Goal: Information Seeking & Learning: Learn about a topic

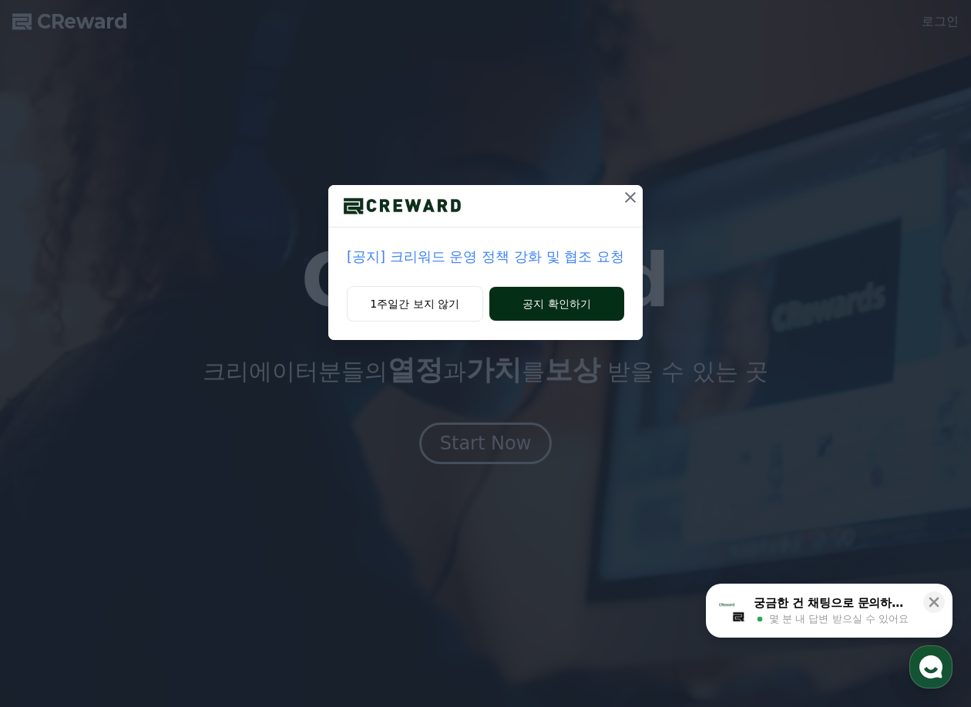
click at [573, 297] on button "공지 확인하기" at bounding box center [556, 304] width 135 height 34
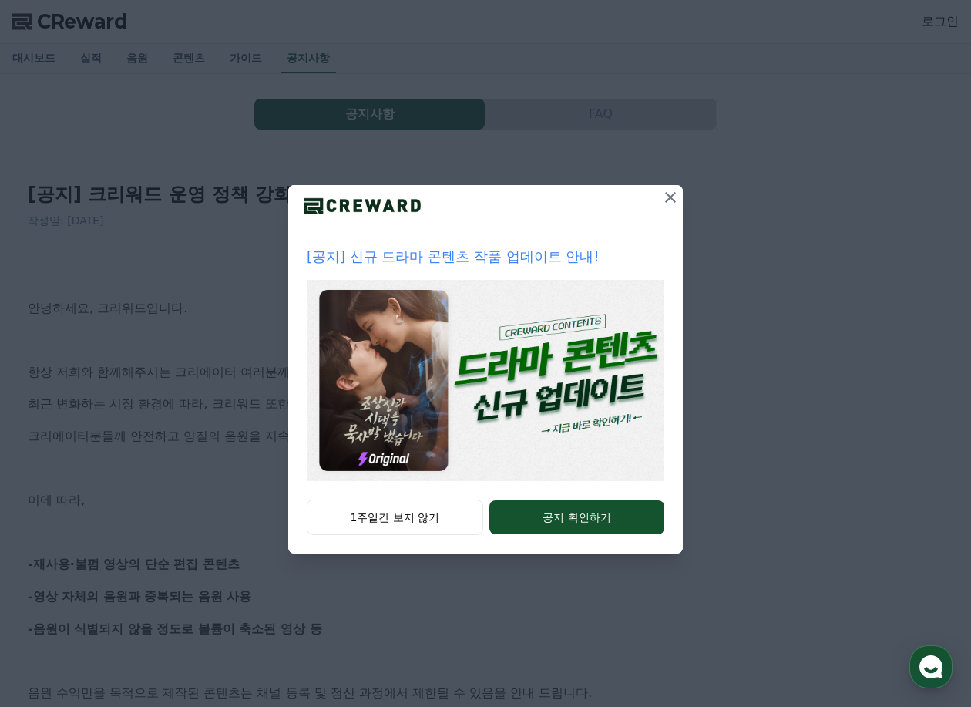
click at [669, 196] on icon at bounding box center [670, 197] width 11 height 11
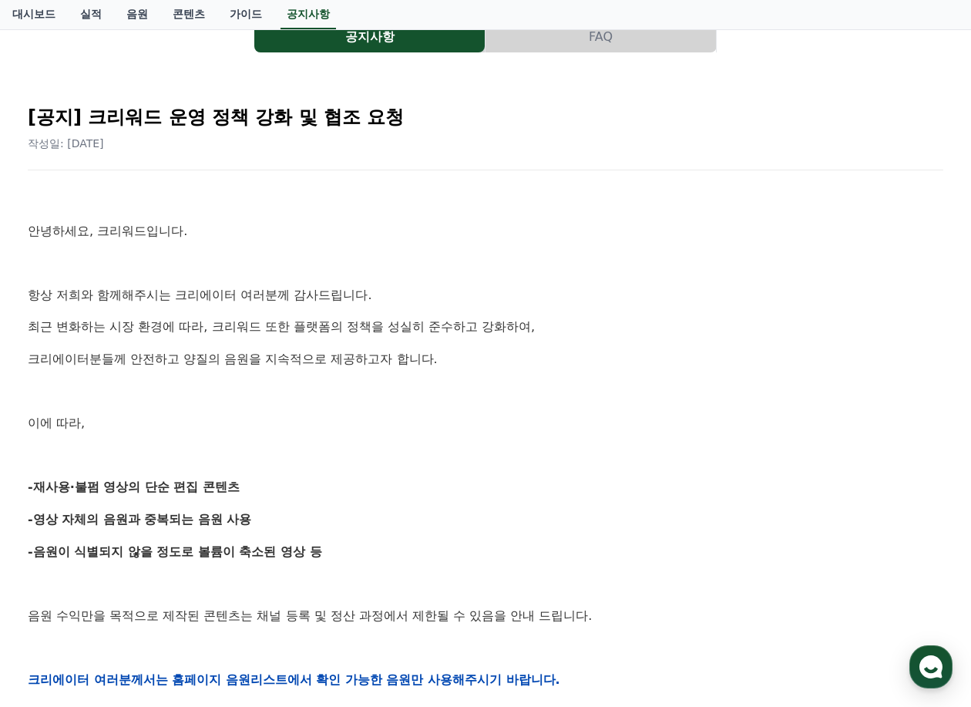
scroll to position [154, 0]
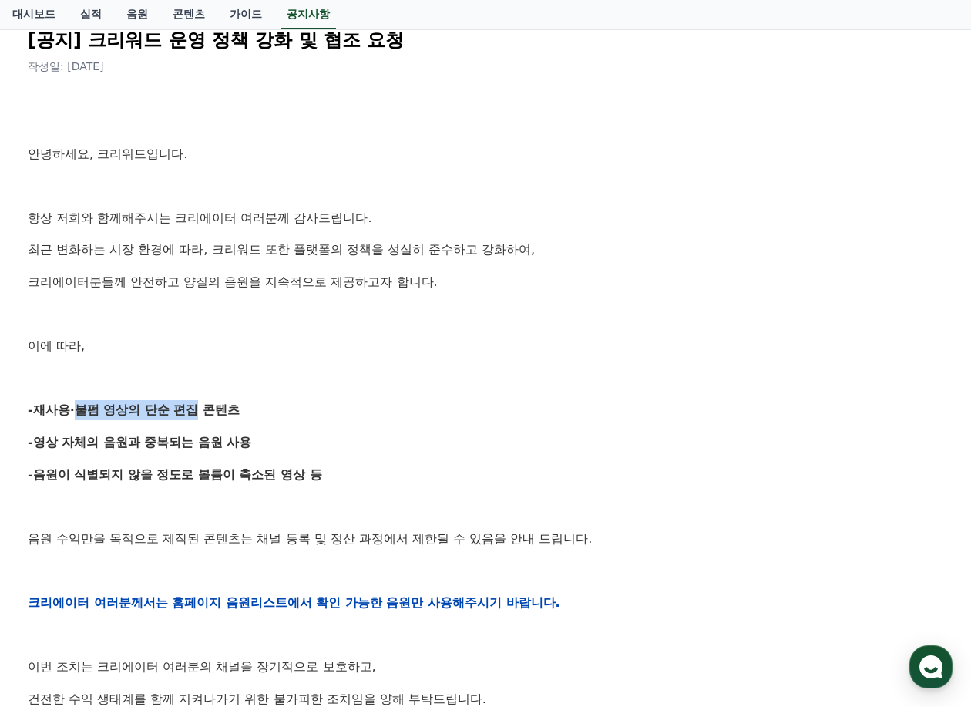
drag, startPoint x: 66, startPoint y: 411, endPoint x: 180, endPoint y: 419, distance: 114.3
click at [180, 419] on p "-재사용·불펌 영상의 단순 편집 콘텐츠" at bounding box center [485, 410] width 915 height 20
click at [200, 461] on div "안녕하세요, 크리워드입니다. 항상 저희와 함께해주시는 크리에이터 여러분께 감사드립니다. 최근 변화하는 시장 환경에 따라, 크리워드 또한 플랫폼…" at bounding box center [485, 602] width 915 height 981
drag, startPoint x: 190, startPoint y: 411, endPoint x: 50, endPoint y: 413, distance: 139.5
click at [50, 413] on strong "-재사용·불펌 영상의 단순 편집 콘텐츠" at bounding box center [134, 409] width 212 height 15
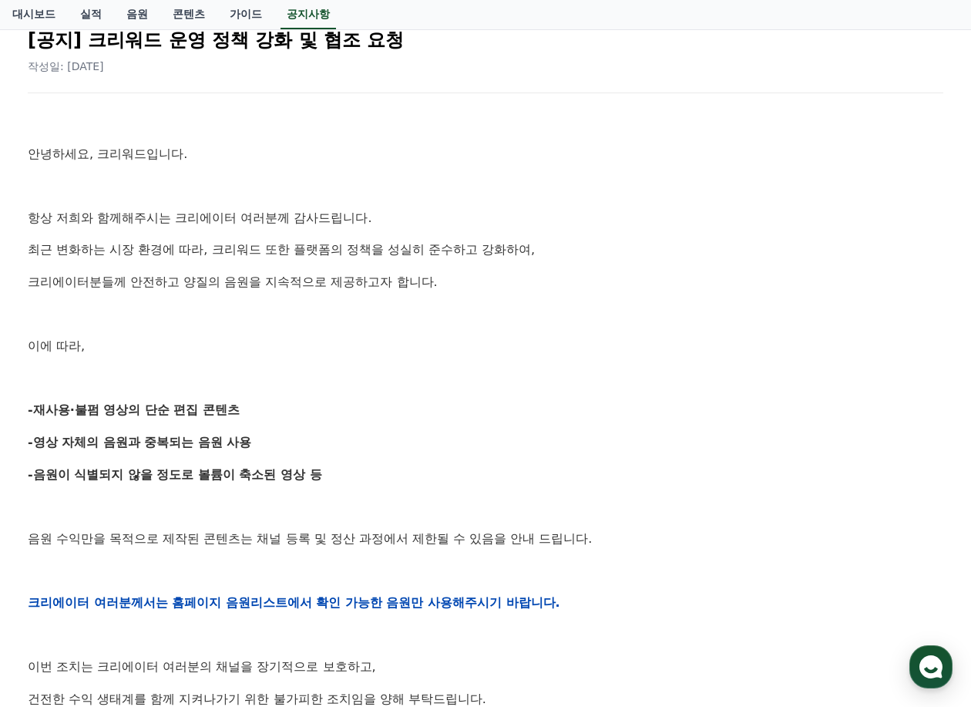
click at [166, 479] on strong "-음원이 식별되지 않을 정도로 볼륨이 축소된 영상 등" at bounding box center [175, 474] width 294 height 15
drag, startPoint x: 221, startPoint y: 440, endPoint x: 62, endPoint y: 440, distance: 158.7
click at [62, 440] on strong "-영상 자체의 음원과 중복되는 음원 사용" at bounding box center [140, 442] width 224 height 15
click at [246, 432] on p "-영상 자체의 음원과 중복되는 음원 사용" at bounding box center [485, 442] width 915 height 20
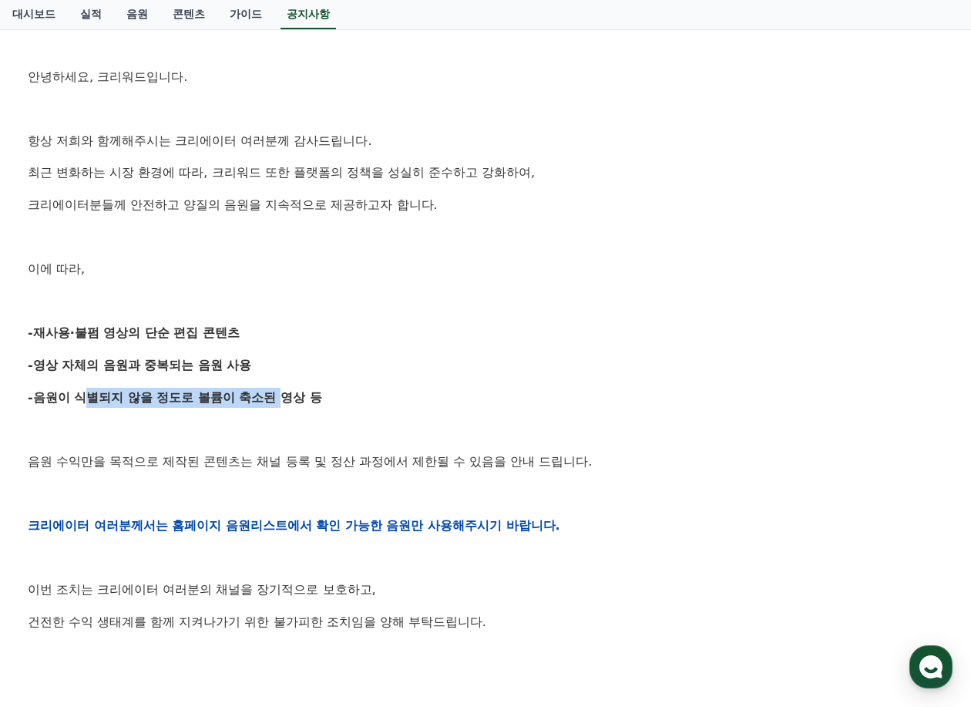
drag, startPoint x: 76, startPoint y: 401, endPoint x: 275, endPoint y: 400, distance: 198.8
click at [275, 400] on strong "-음원이 식별되지 않을 정도로 볼륨이 축소된 영상 등" at bounding box center [175, 397] width 294 height 15
click at [275, 452] on p "음원 수익만을 목적으로 제작된 콘텐츠는 채널 등록 및 정산 과정에서 제한될 수 있음을 안내 드립니다." at bounding box center [485, 462] width 915 height 20
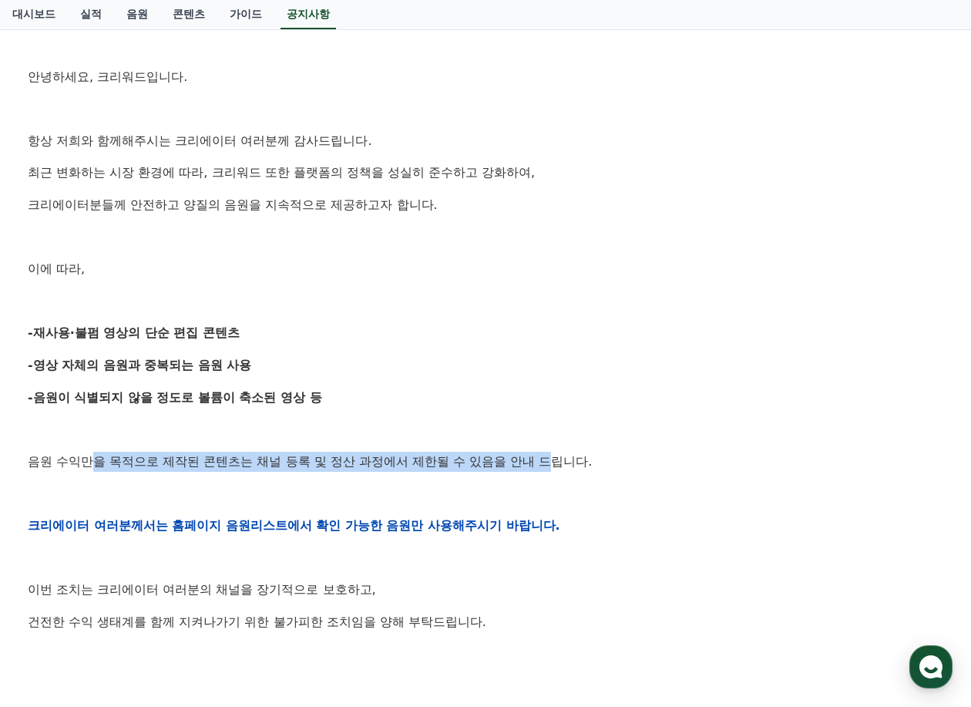
drag, startPoint x: 284, startPoint y: 464, endPoint x: 92, endPoint y: 464, distance: 191.9
click at [92, 464] on p "음원 수익만을 목적으로 제작된 콘텐츠는 채널 등록 및 정산 과정에서 제한될 수 있음을 안내 드립니다." at bounding box center [485, 462] width 915 height 20
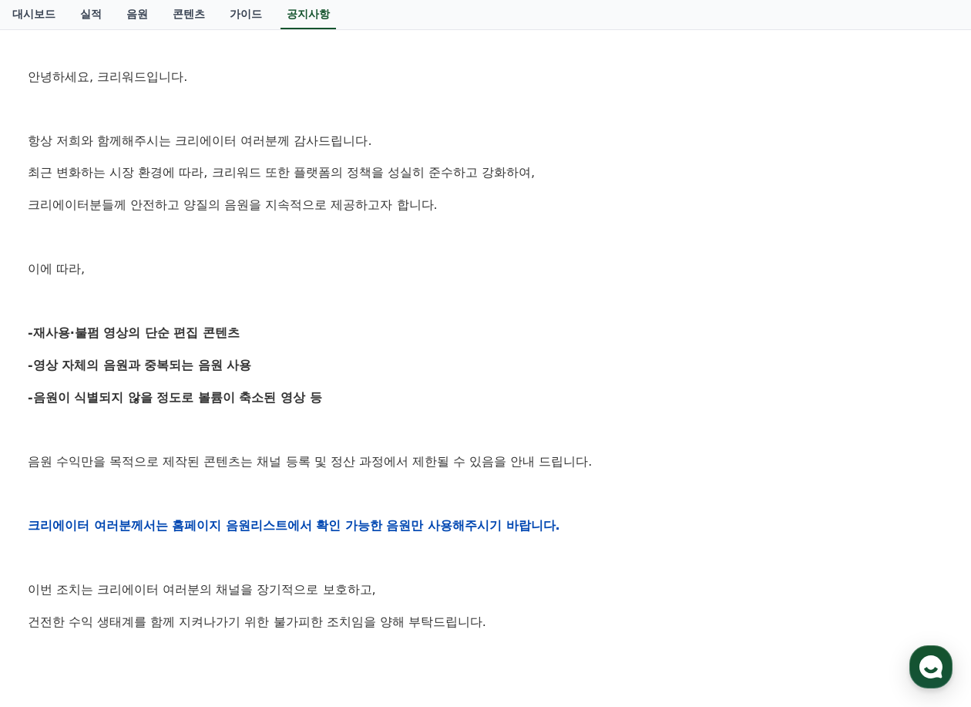
click at [290, 513] on div "안녕하세요, 크리워드입니다. 항상 저희와 함께해주시는 크리에이터 여러분께 감사드립니다. 최근 변화하는 시장 환경에 따라, 크리워드 또한 플랫폼…" at bounding box center [485, 525] width 915 height 981
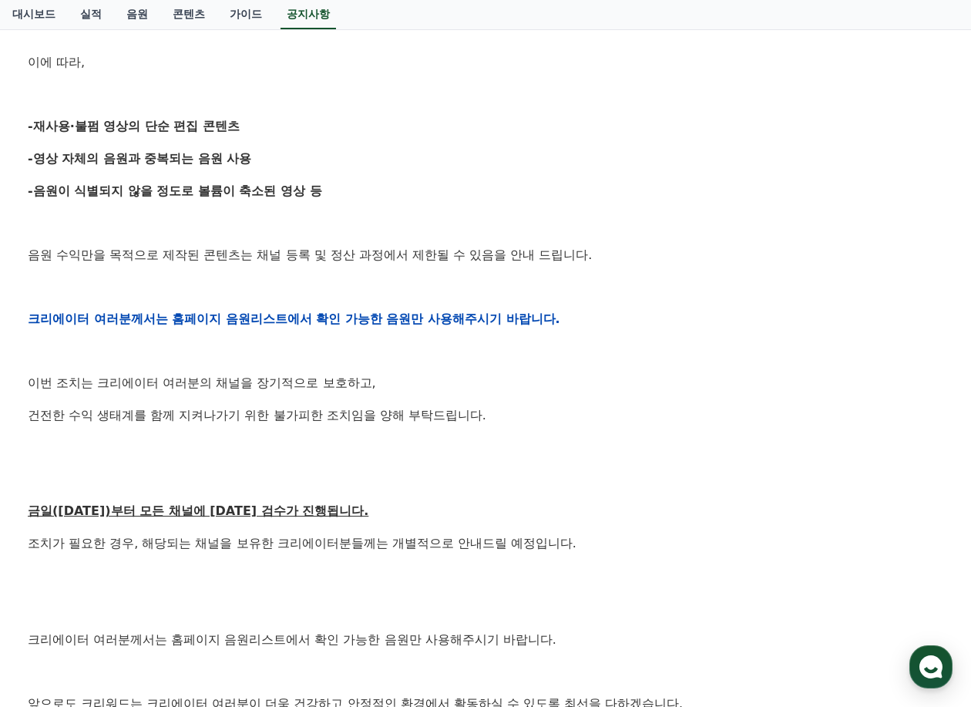
scroll to position [462, 0]
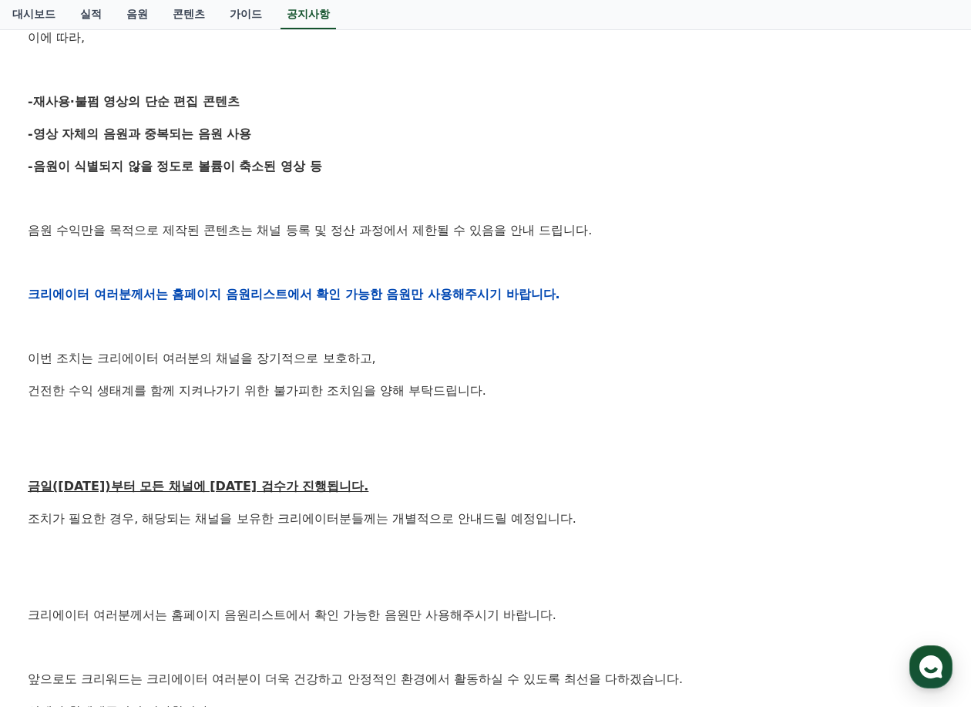
click at [596, 368] on p "이번 조치는 크리에이터 여러분의 채널을 장기적으로 보호하고," at bounding box center [485, 358] width 915 height 20
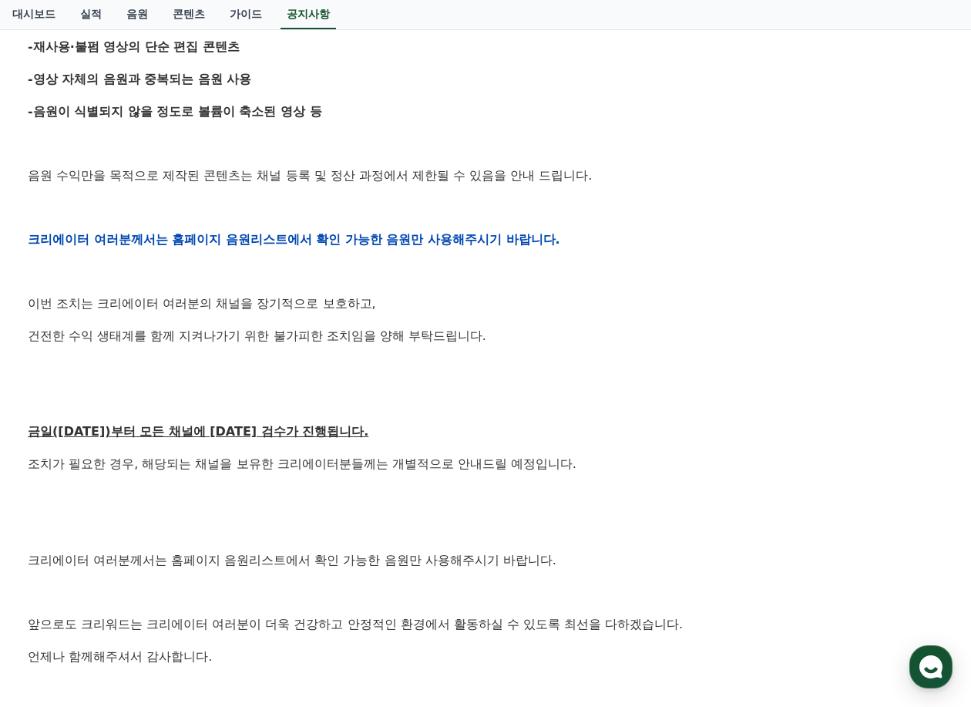
scroll to position [539, 0]
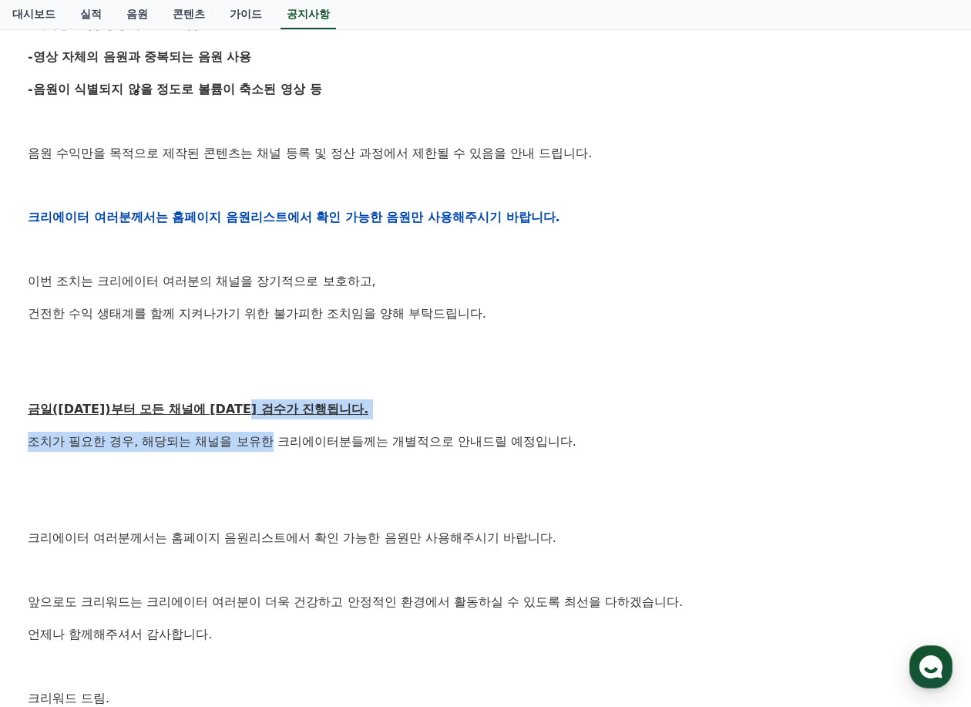
drag, startPoint x: 267, startPoint y: 405, endPoint x: 269, endPoint y: 444, distance: 39.3
click at [269, 444] on div "안녕하세요, 크리워드입니다. 항상 저희와 함께해주시는 크리에이터 여러분께 감사드립니다. 최근 변화하는 시장 환경에 따라, 크리워드 또한 플랫폼…" at bounding box center [485, 216] width 915 height 981
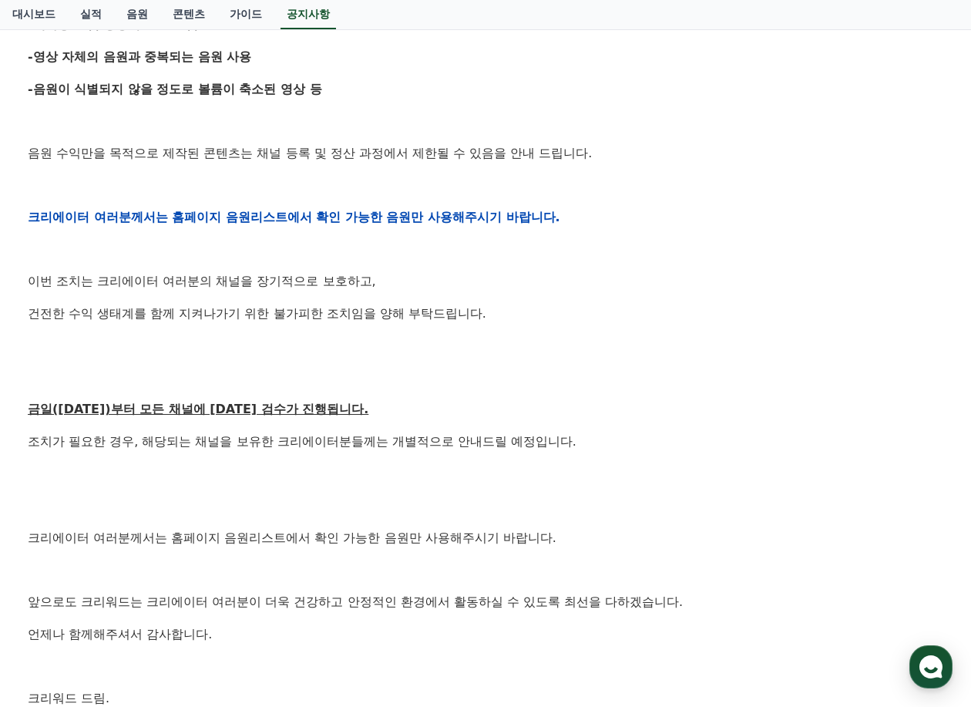
click at [464, 441] on p "조치가 필요한 경우, 해당되는 채널을 보유한 크리에이터분들께는 개별적으로 안내드릴 예정입니다." at bounding box center [485, 441] width 915 height 20
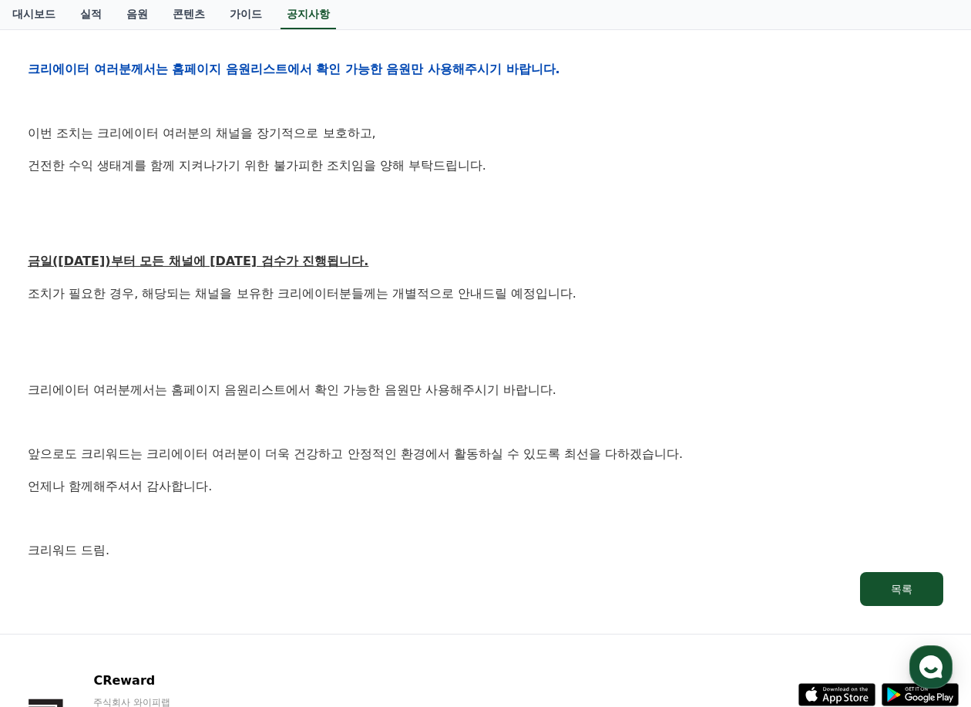
scroll to position [693, 0]
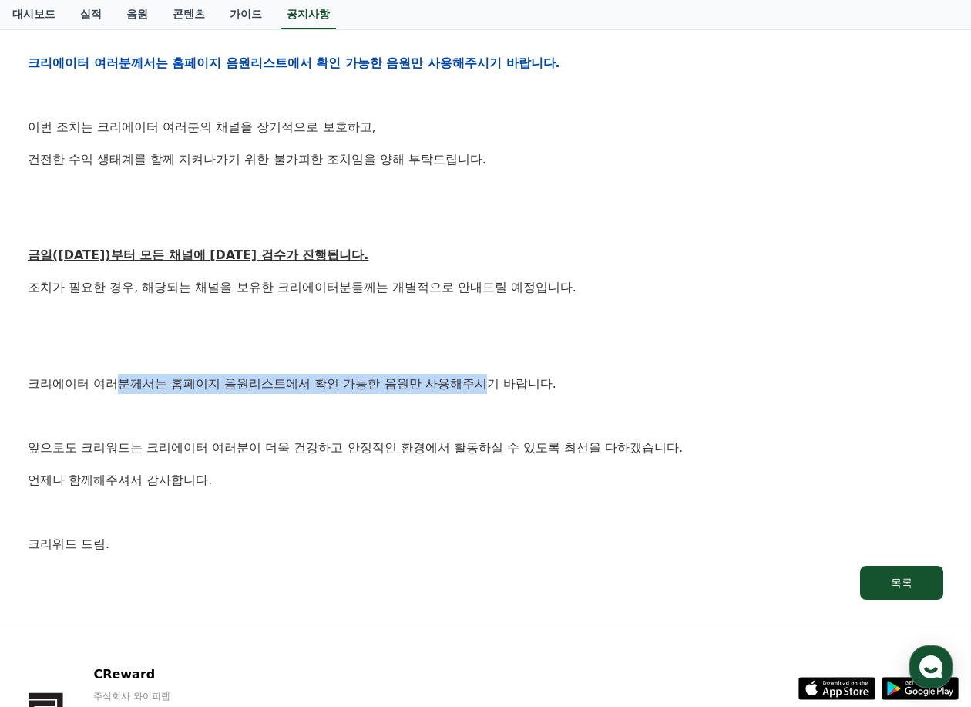
drag, startPoint x: 120, startPoint y: 389, endPoint x: 490, endPoint y: 385, distance: 369.9
click at [490, 385] on p "크리에이터 여러분께서는 홈페이지 음원리스트에서 확인 가능한 음원만 사용해주시기 바랍니다." at bounding box center [485, 384] width 915 height 20
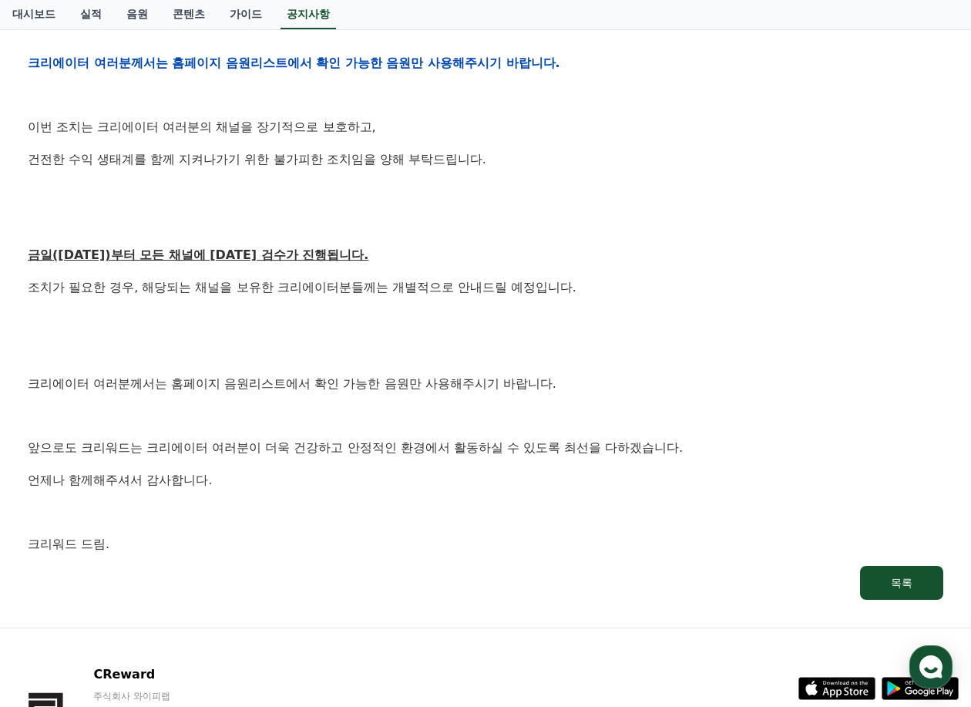
click at [451, 456] on p "앞으로도 크리워드는 크리에이터 여러분이 더욱 건강하고 안정적인 환경에서 활동하실 수 있도록 최선을 다하겠습니다." at bounding box center [485, 448] width 915 height 20
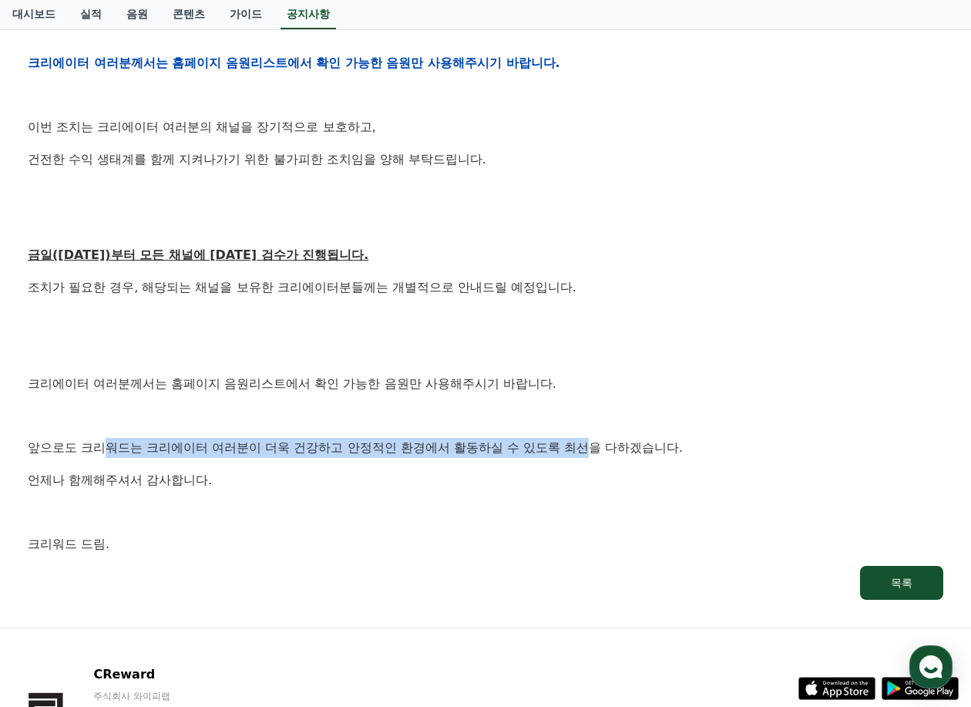
drag, startPoint x: 594, startPoint y: 438, endPoint x: 110, endPoint y: 452, distance: 484.1
click at [110, 452] on p "앞으로도 크리워드는 크리에이터 여러분이 더욱 건강하고 안정적인 환경에서 활동하실 수 있도록 최선을 다하겠습니다." at bounding box center [485, 448] width 915 height 20
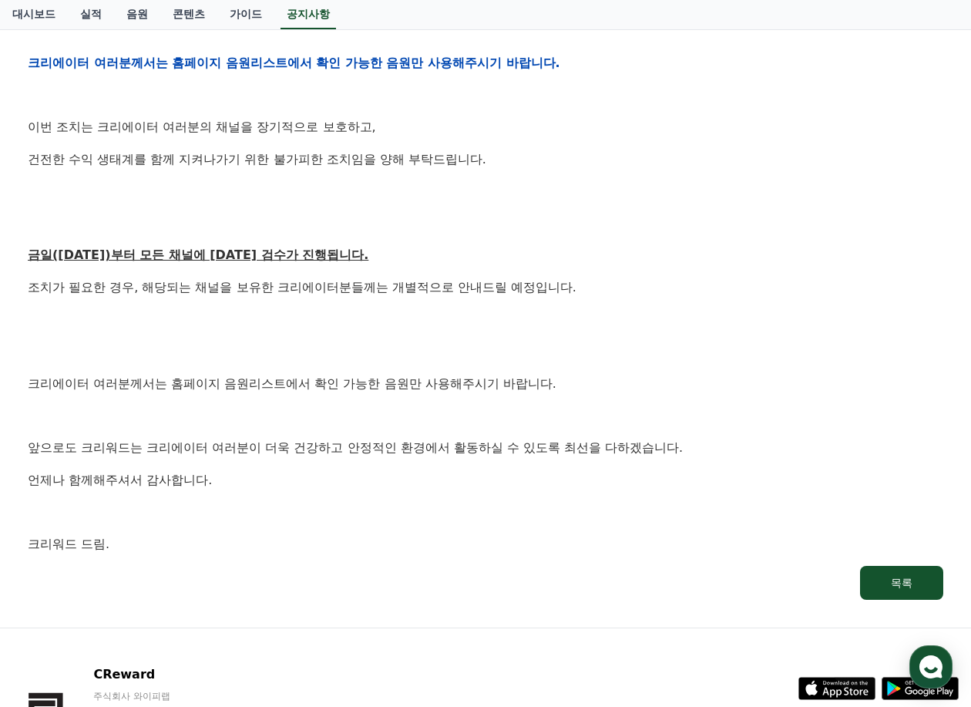
click at [460, 516] on p at bounding box center [485, 512] width 915 height 20
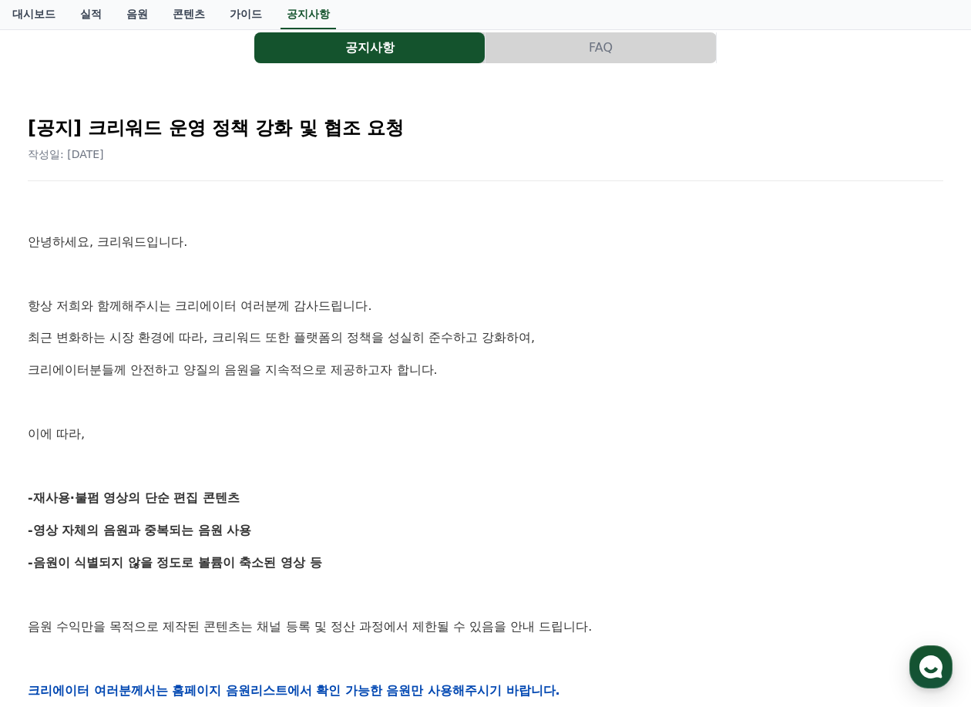
scroll to position [0, 0]
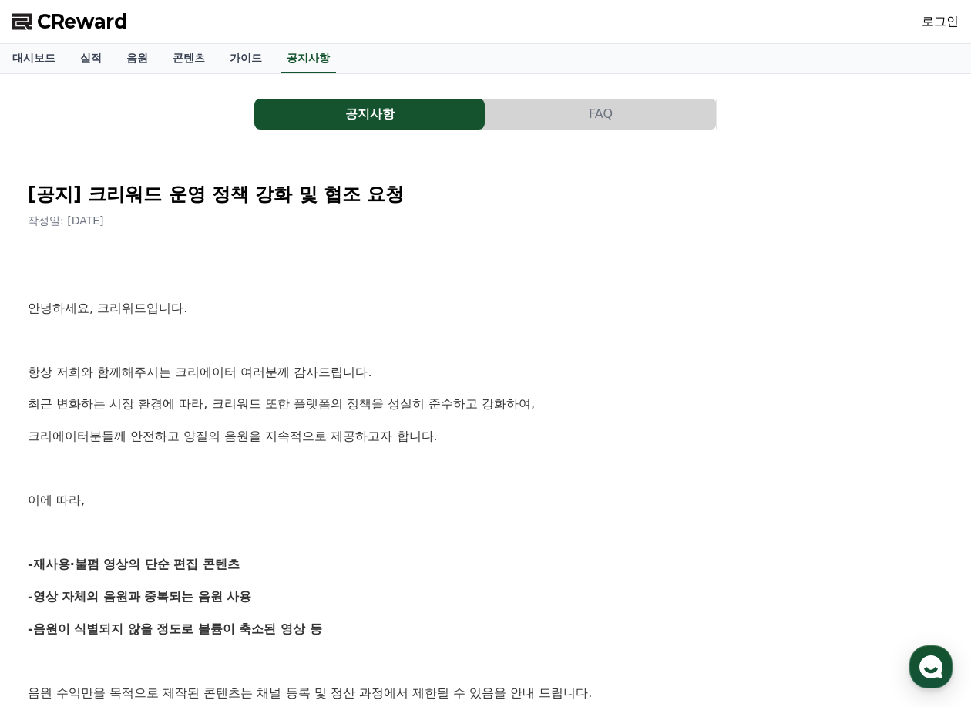
click at [951, 22] on link "로그인" at bounding box center [940, 21] width 37 height 18
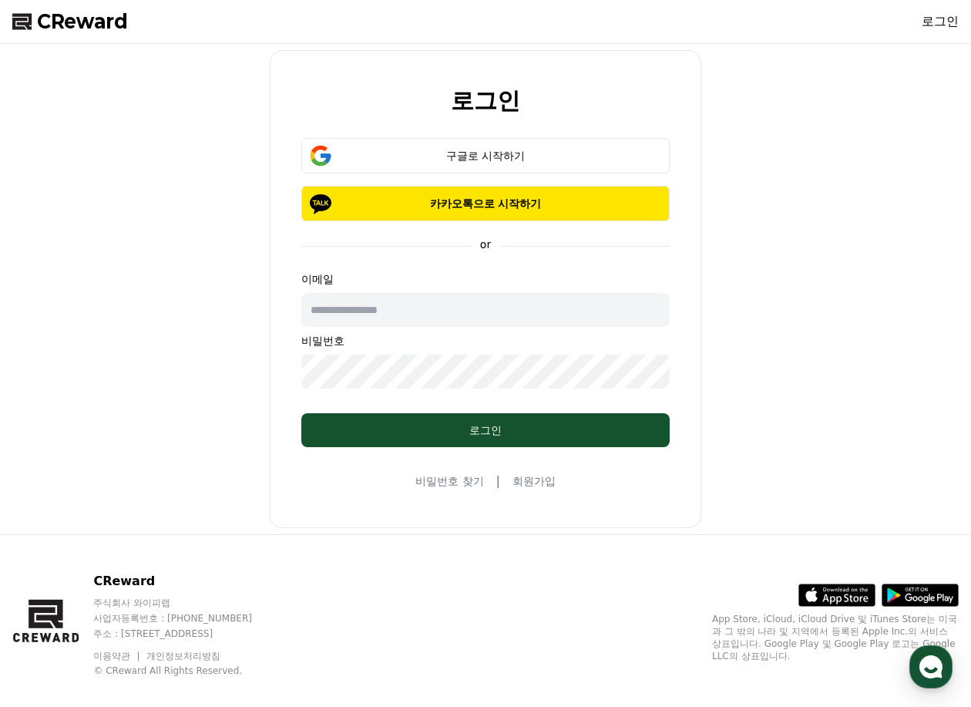
click at [398, 303] on input "text" at bounding box center [485, 310] width 368 height 34
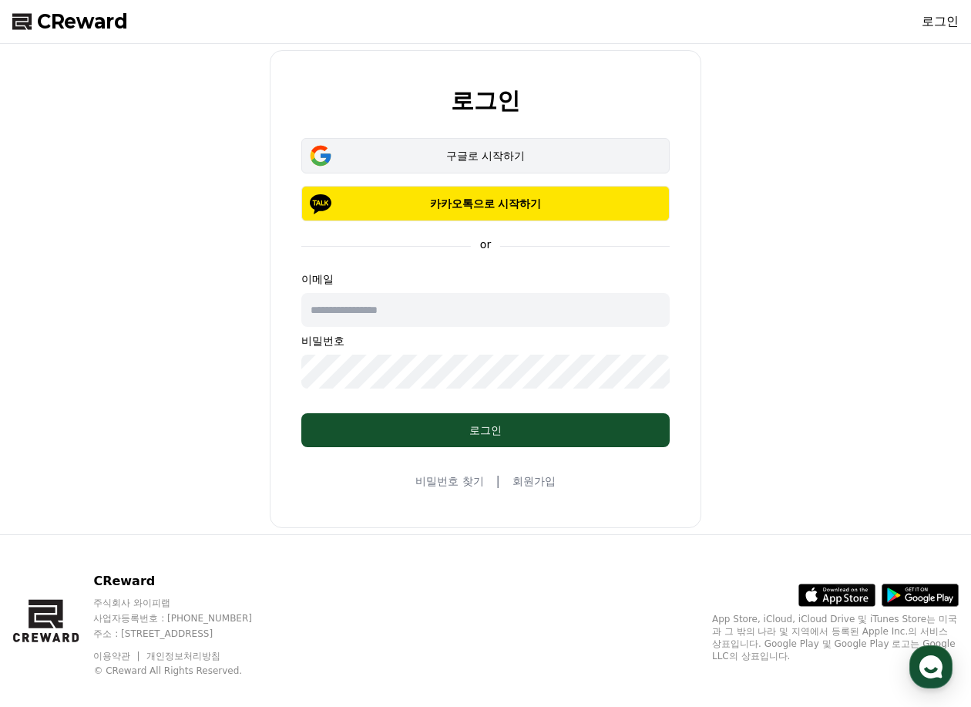
click at [455, 147] on button "구글로 시작하기" at bounding box center [485, 155] width 368 height 35
